Goal: Transaction & Acquisition: Purchase product/service

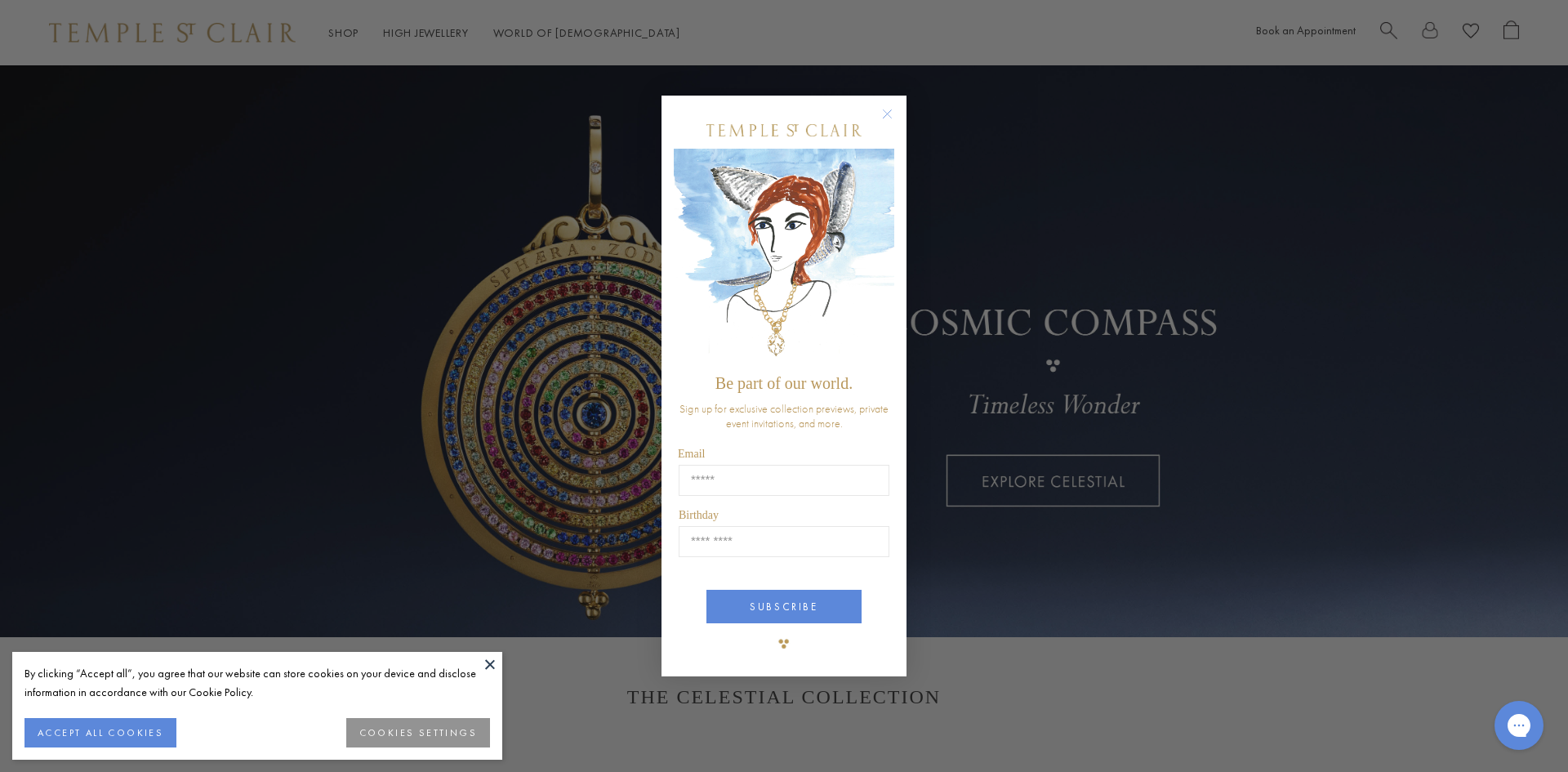
click at [895, 111] on circle "Close dialog" at bounding box center [888, 113] width 20 height 20
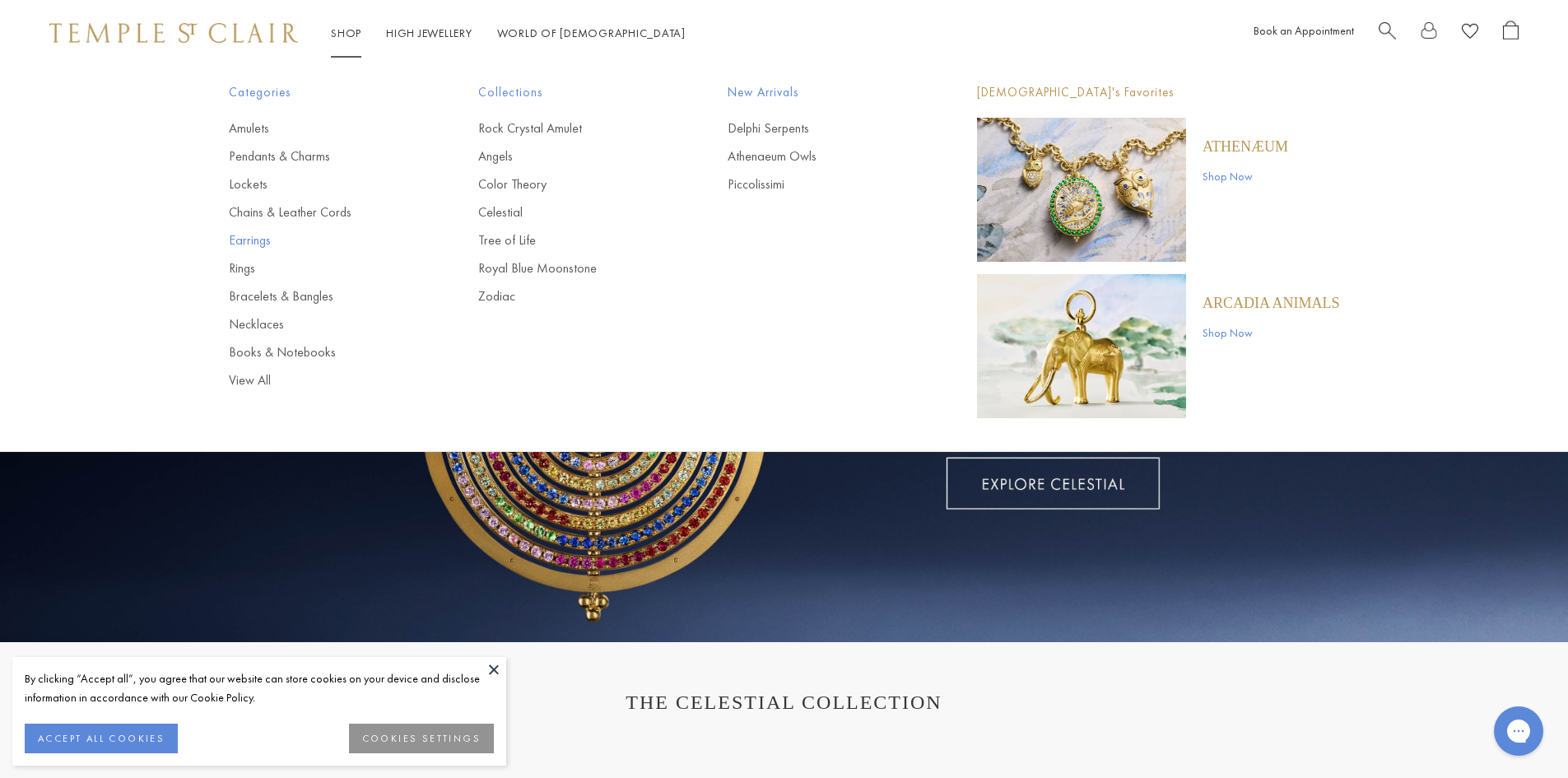
click at [256, 238] on link "Earrings" at bounding box center [321, 240] width 184 height 18
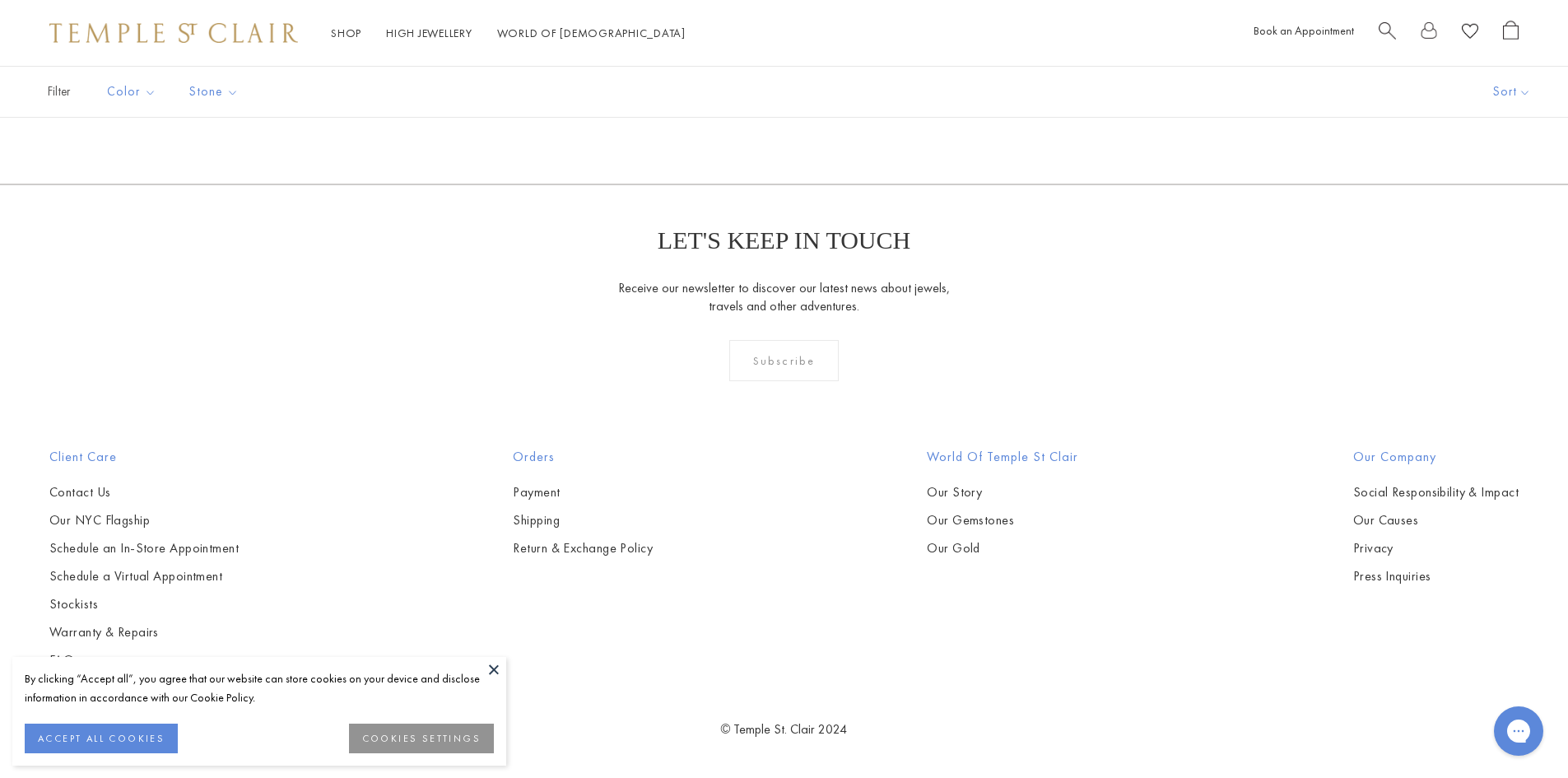
scroll to position [6350, 0]
click at [0, 0] on img at bounding box center [0, 0] width 0 height 0
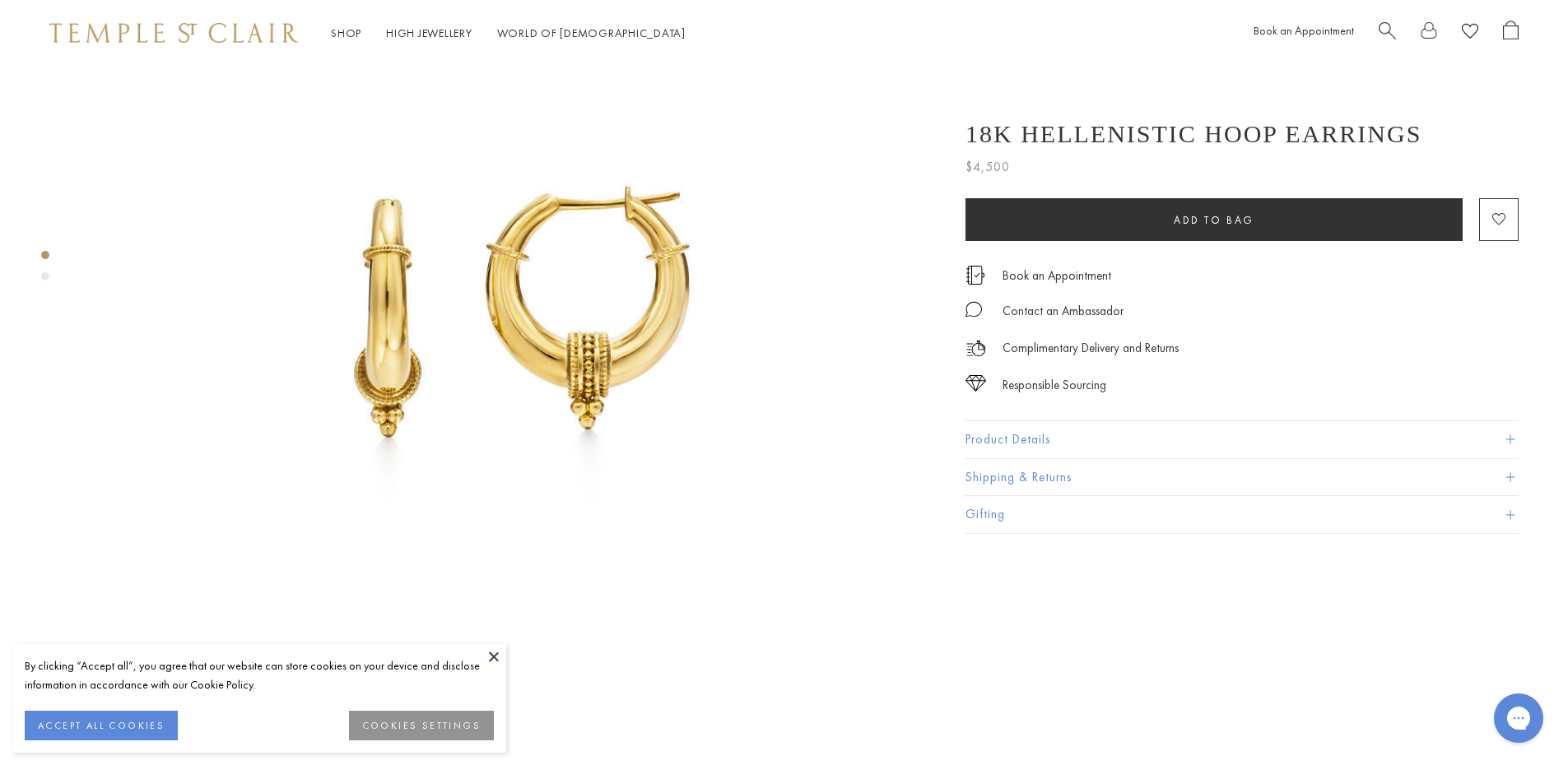
scroll to position [279, 0]
